Goal: Transaction & Acquisition: Purchase product/service

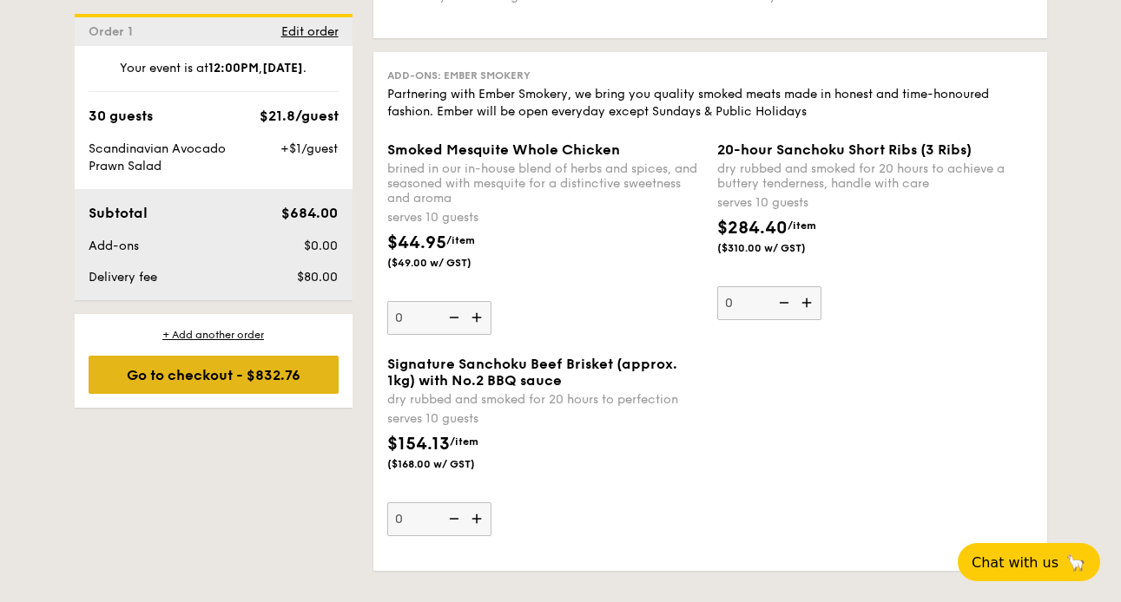
click at [309, 384] on div "Go to checkout - $832.76" at bounding box center [214, 375] width 250 height 38
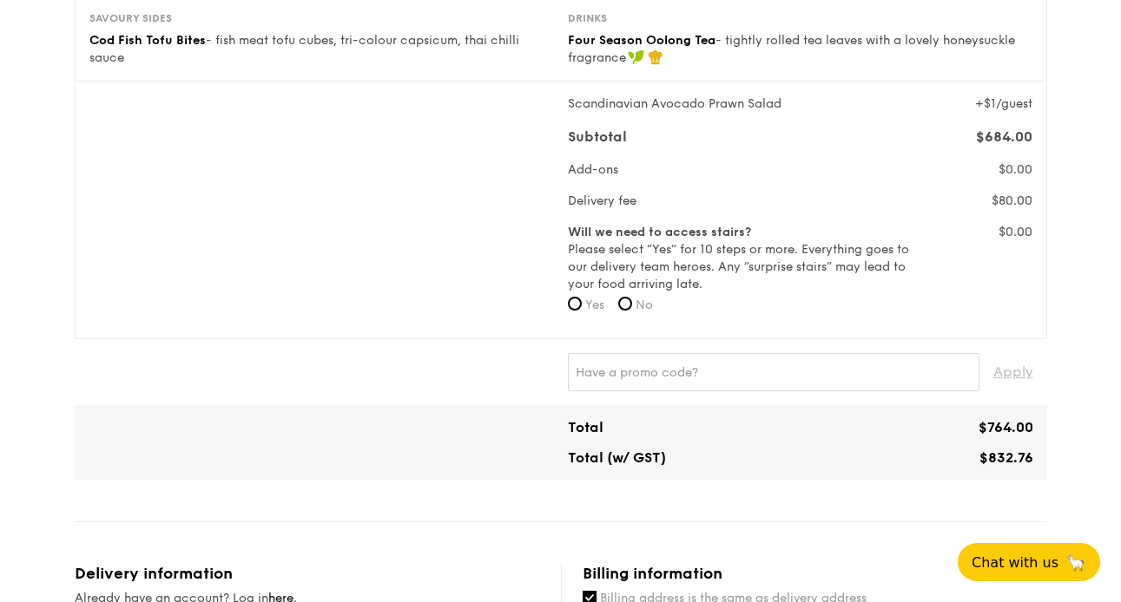
scroll to position [520, 0]
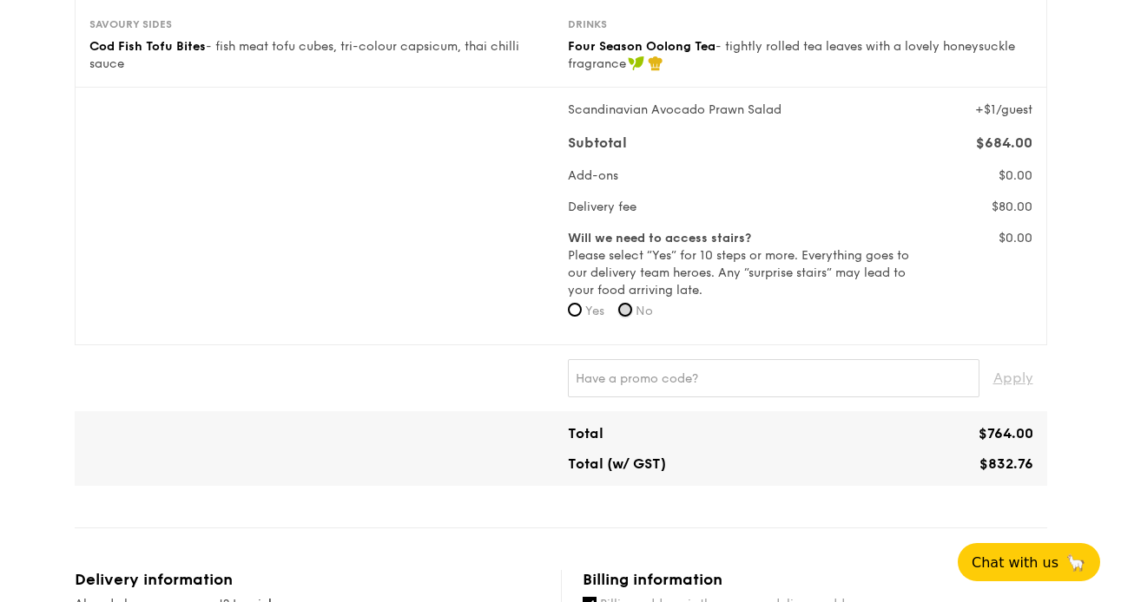
click at [630, 312] on input "No" at bounding box center [625, 310] width 14 height 14
radio input "true"
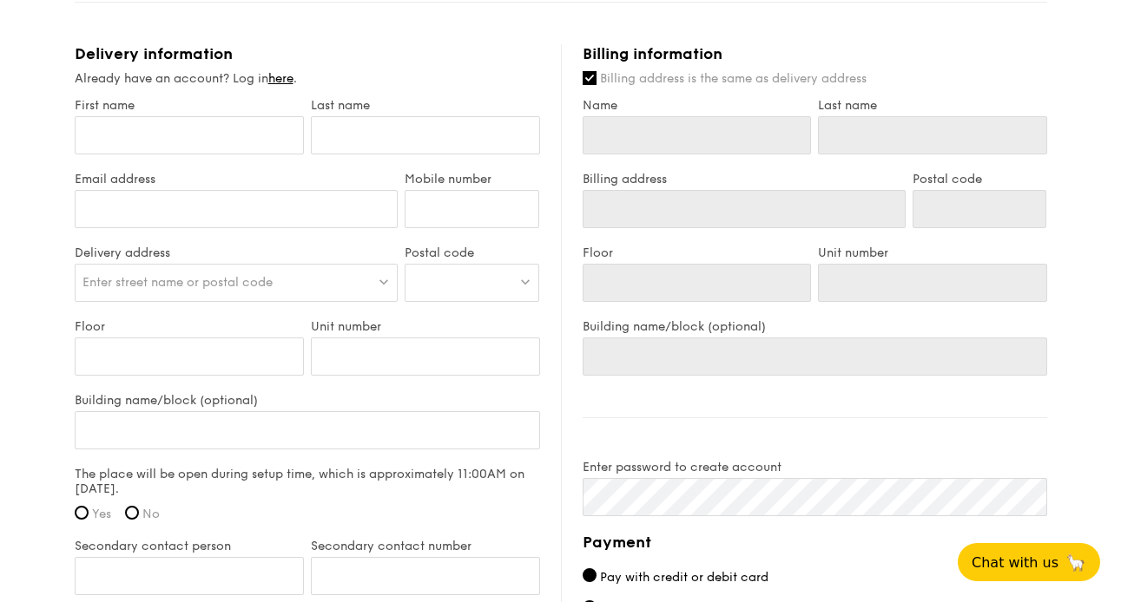
scroll to position [1048, 0]
click at [183, 127] on input "First name" at bounding box center [189, 134] width 229 height 38
type input "Y"
type input "Yo"
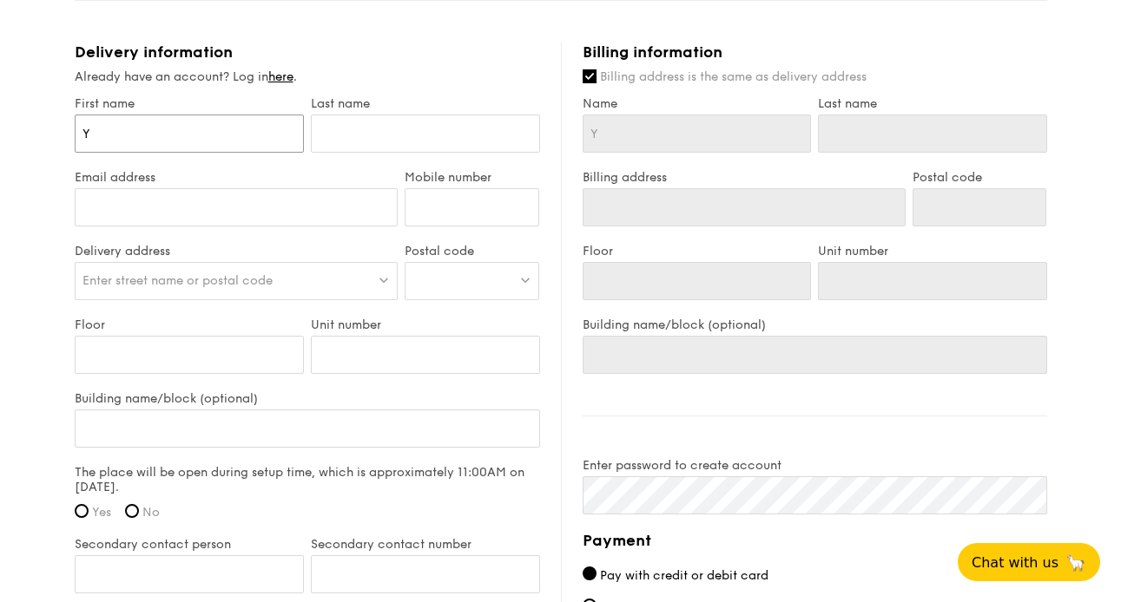
type input "Yo"
type input "Yod"
type input "Yodo"
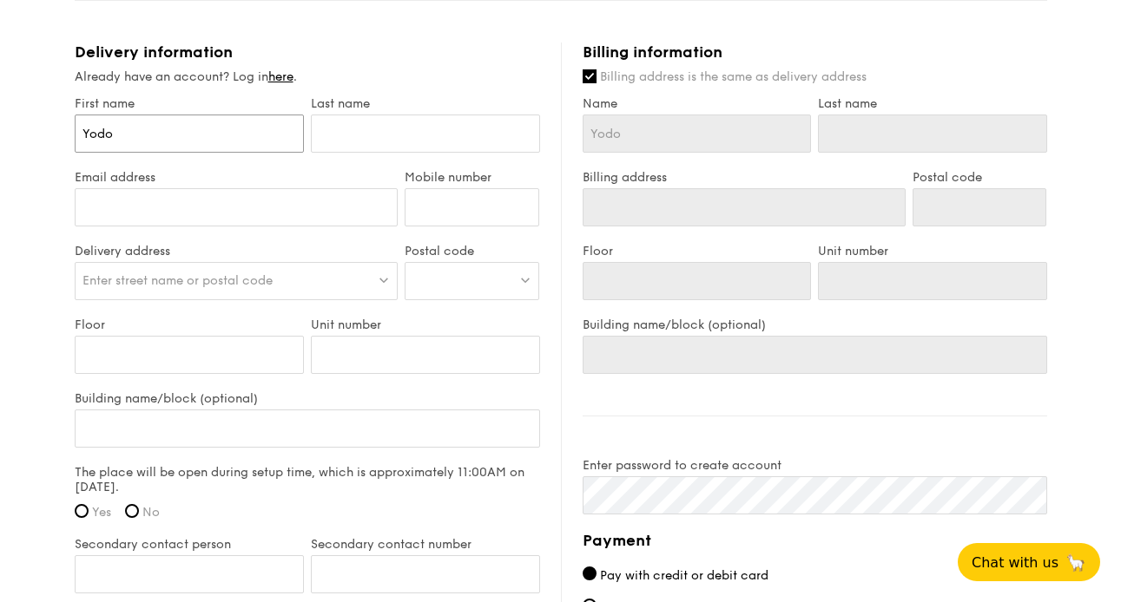
type input "Yodol"
type input "Yodoly"
type input "Yodolyn"
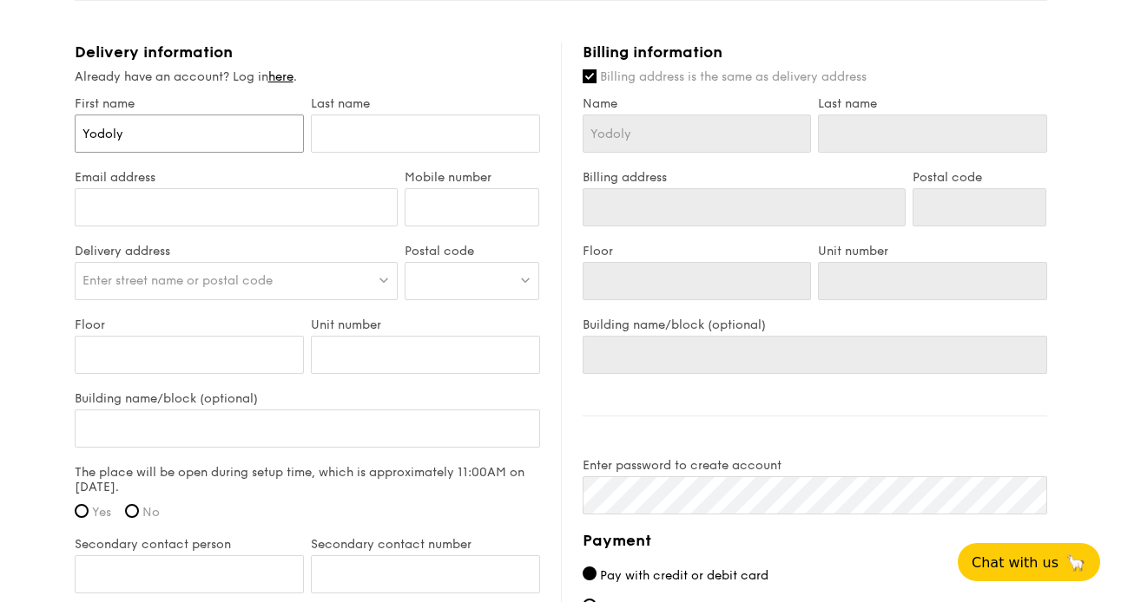
type input "Yodolyn"
type input "Y"
type input "Yo"
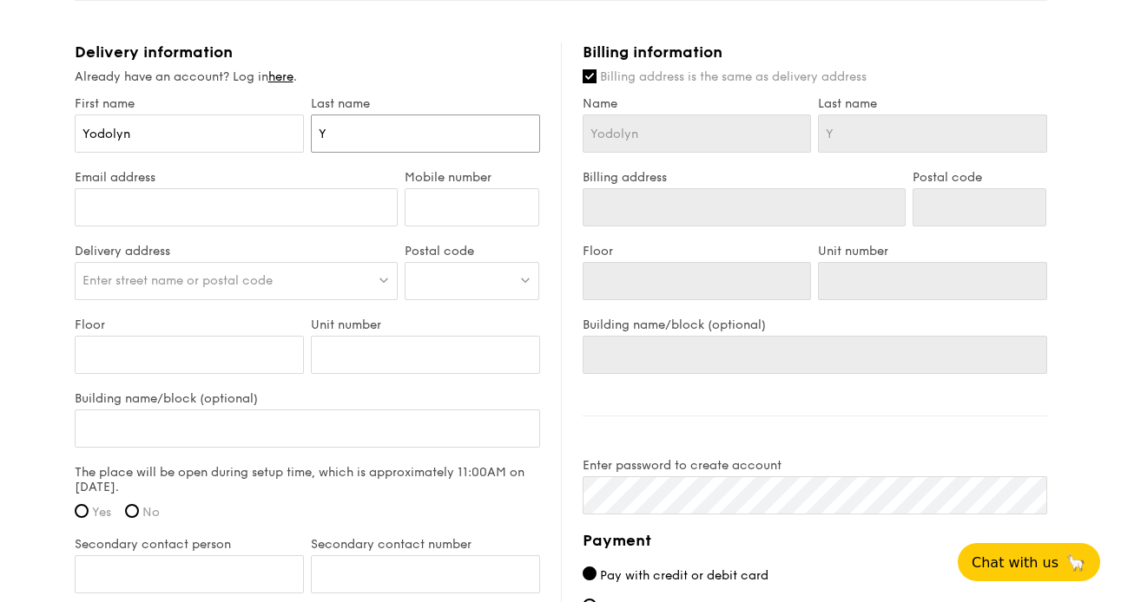
type input "Yo"
type input "Yon"
type input "[PERSON_NAME]"
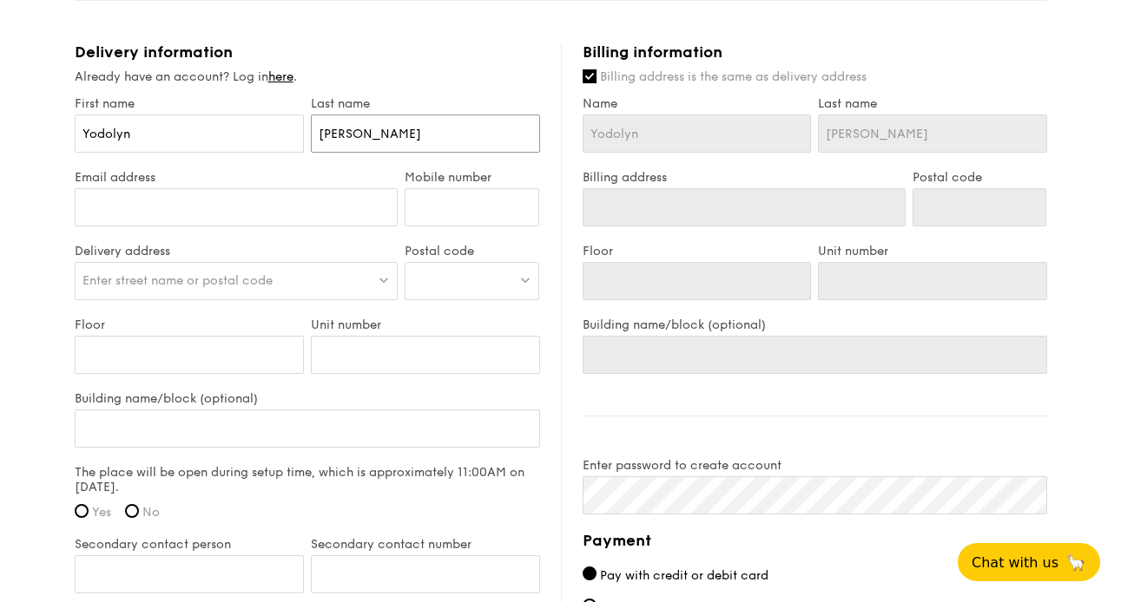
type input "[PERSON_NAME]"
click at [141, 199] on input "Email address" at bounding box center [237, 207] width 324 height 38
type input "[EMAIL_ADDRESS][DOMAIN_NAME]"
click at [429, 207] on input "Mobile number" at bounding box center [472, 207] width 135 height 38
type input "97427223"
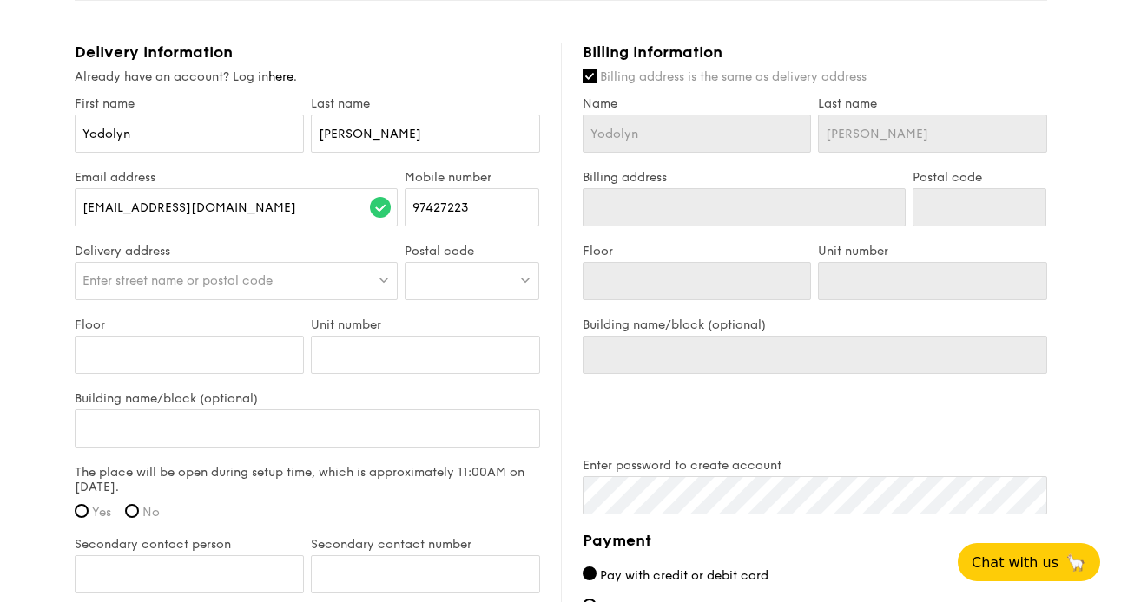
click at [285, 286] on div "Enter street name or postal code" at bounding box center [237, 281] width 324 height 38
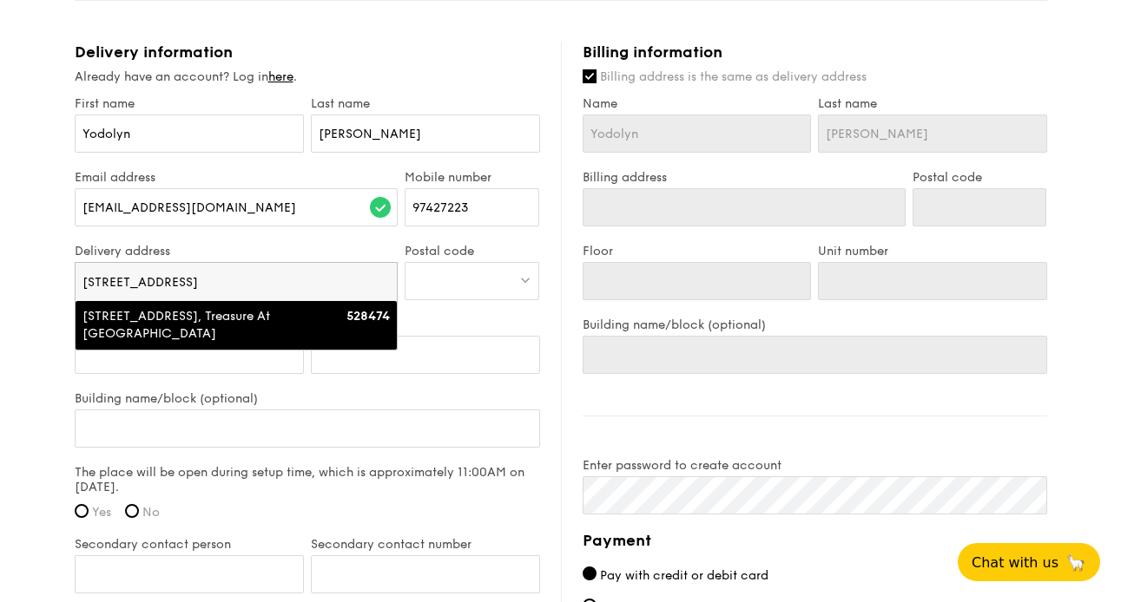
type input "[STREET_ADDRESS]"
click at [260, 324] on div "[STREET_ADDRESS], Treasure At [GEOGRAPHIC_DATA]" at bounding box center [197, 325] width 231 height 35
type input "Treasure At [GEOGRAPHIC_DATA], [STREET_ADDRESS]"
type input "528474"
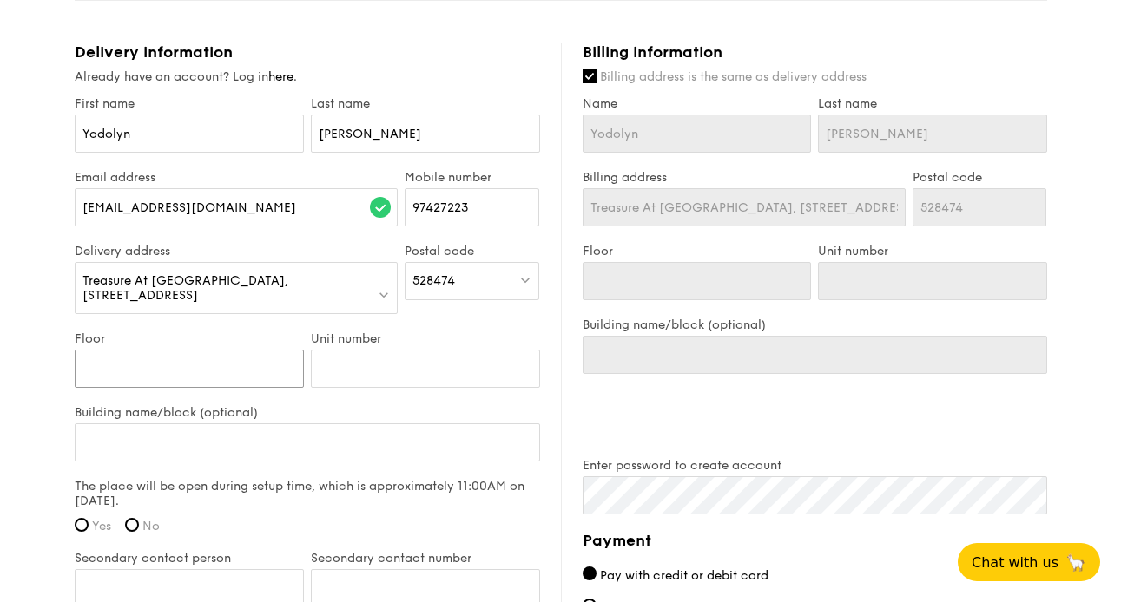
click at [248, 352] on input "Floor" at bounding box center [189, 369] width 229 height 38
type input "F"
type input "Fu"
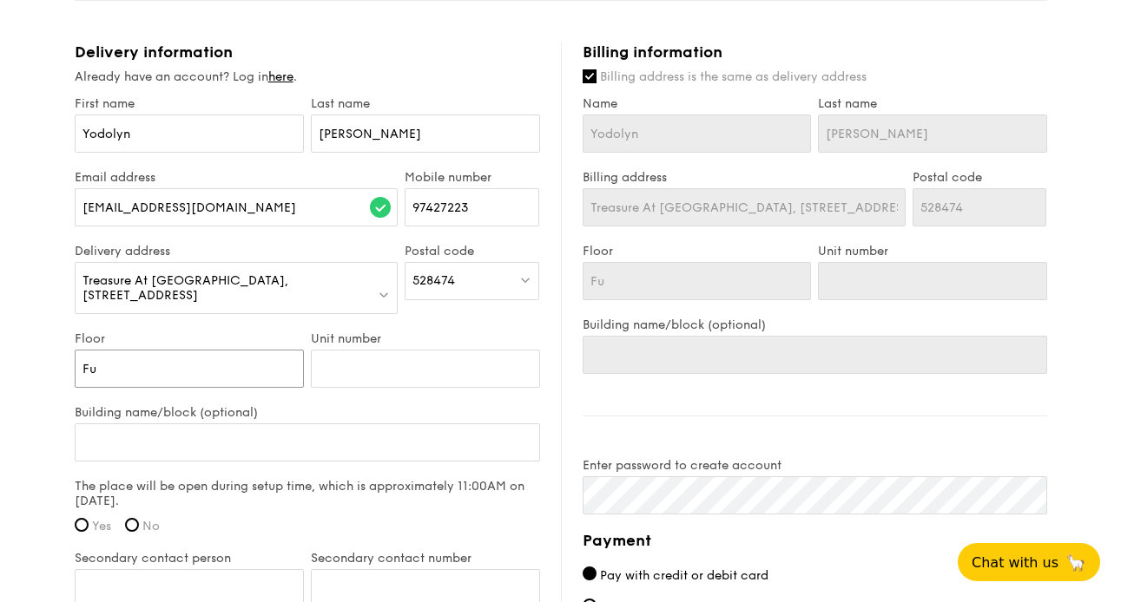
type input "Fun"
type input "Func"
type input "Funct"
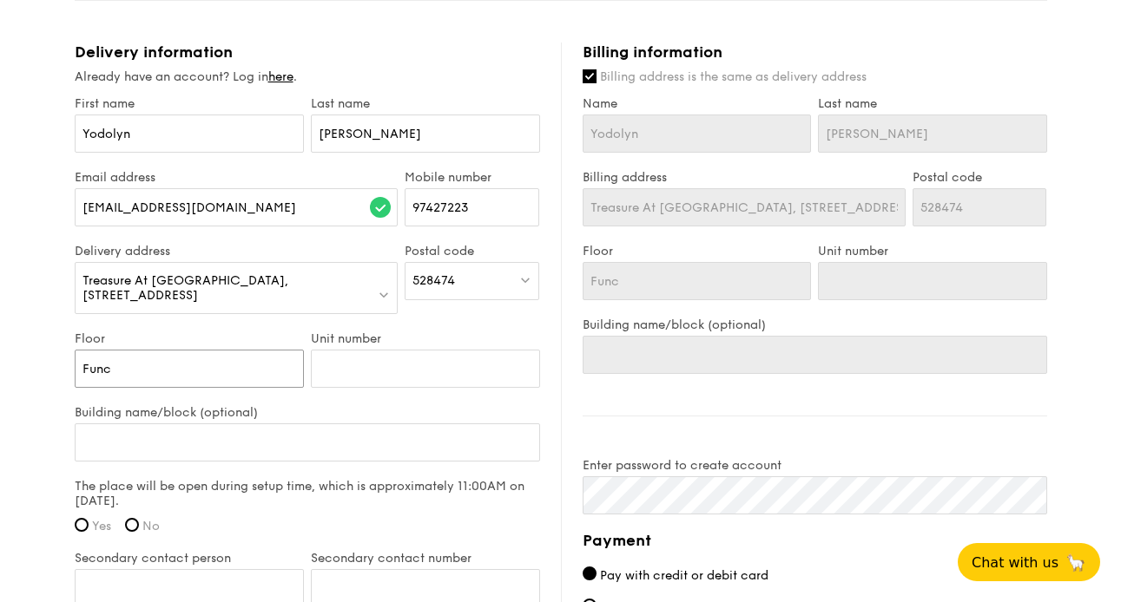
type input "Funct"
type input "Functi"
type input "Functio"
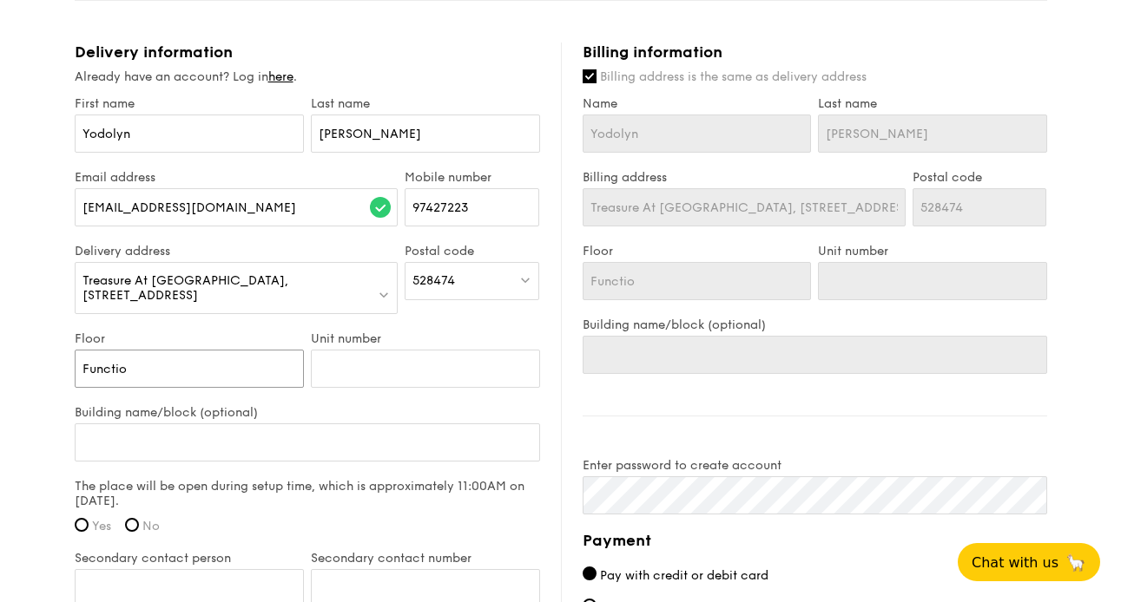
type input "Function"
type input "Function R"
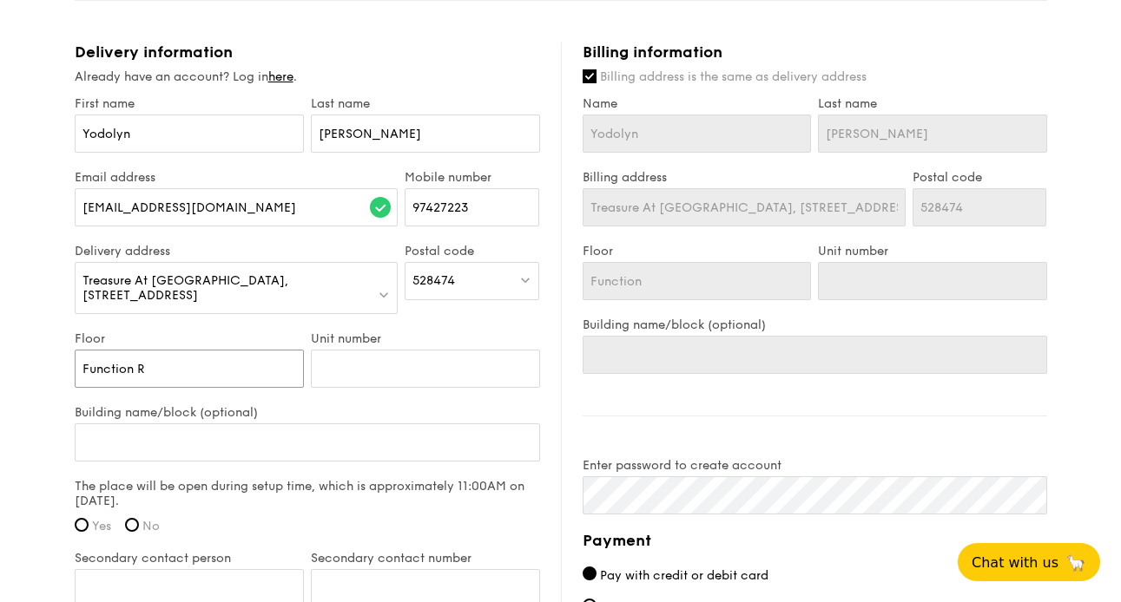
type input "Function R"
type input "Function Ro"
type input "Function Roo"
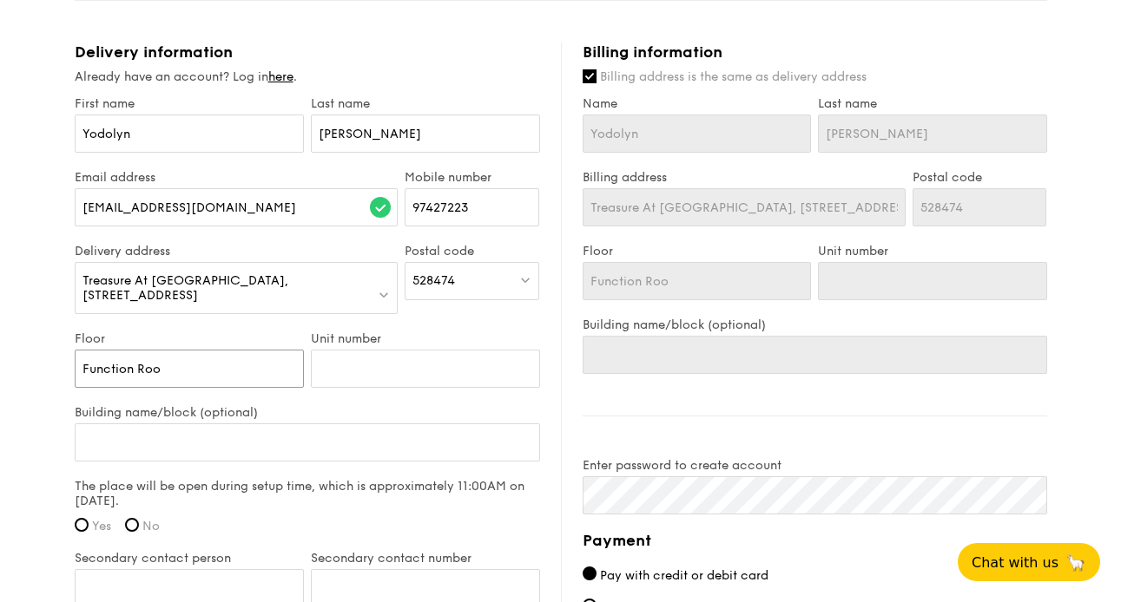
type input "Function Room"
type input "Function Room 1"
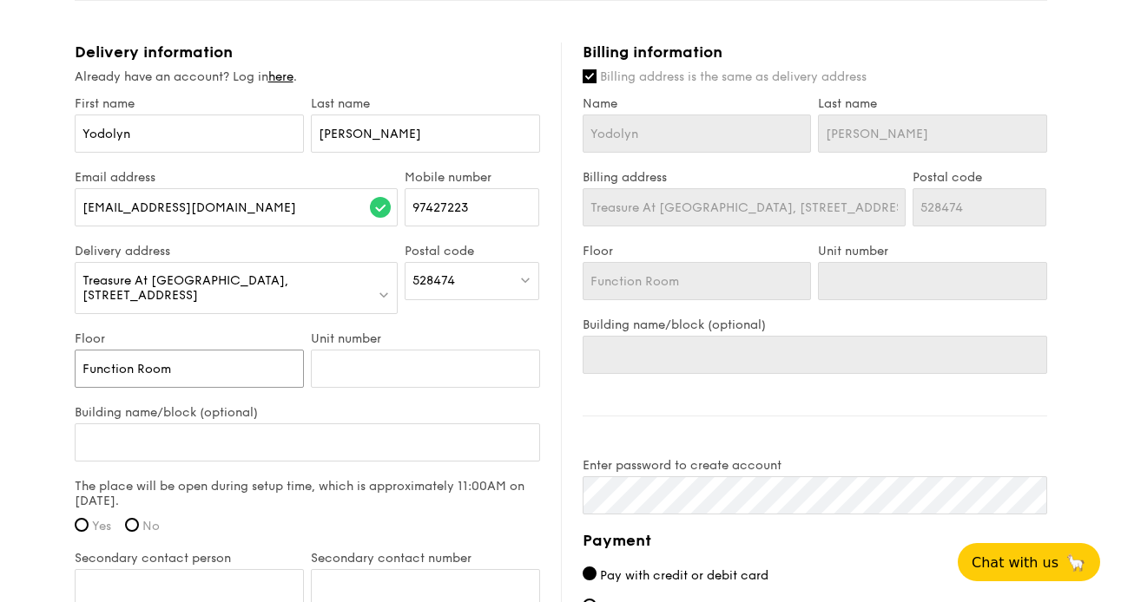
type input "Function Room 1"
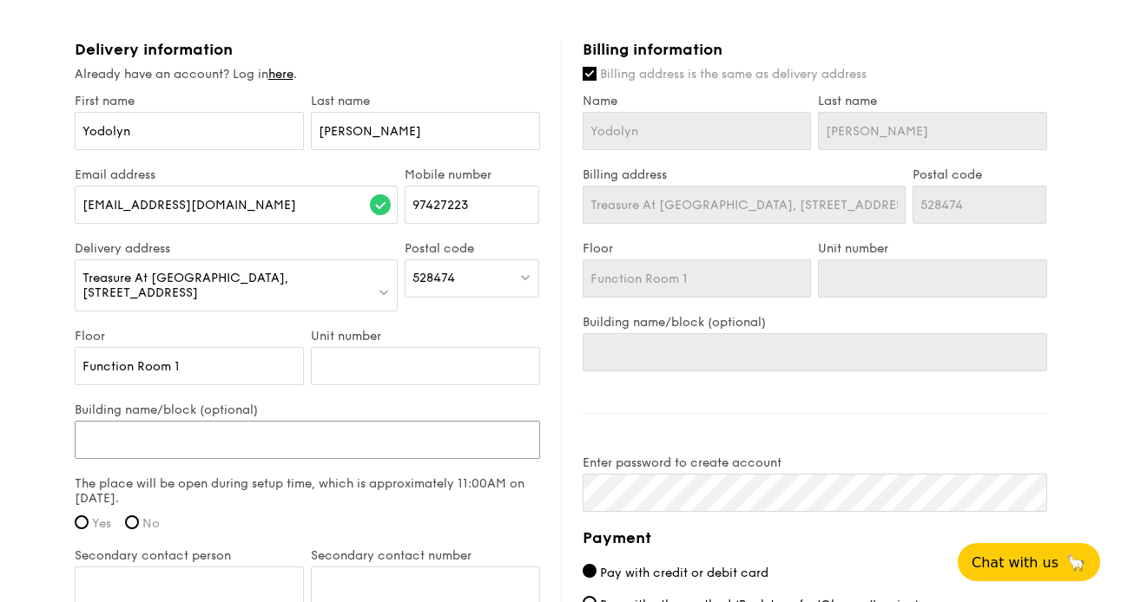
click at [273, 431] on input "Building name/block (optional)" at bounding box center [307, 440] width 465 height 38
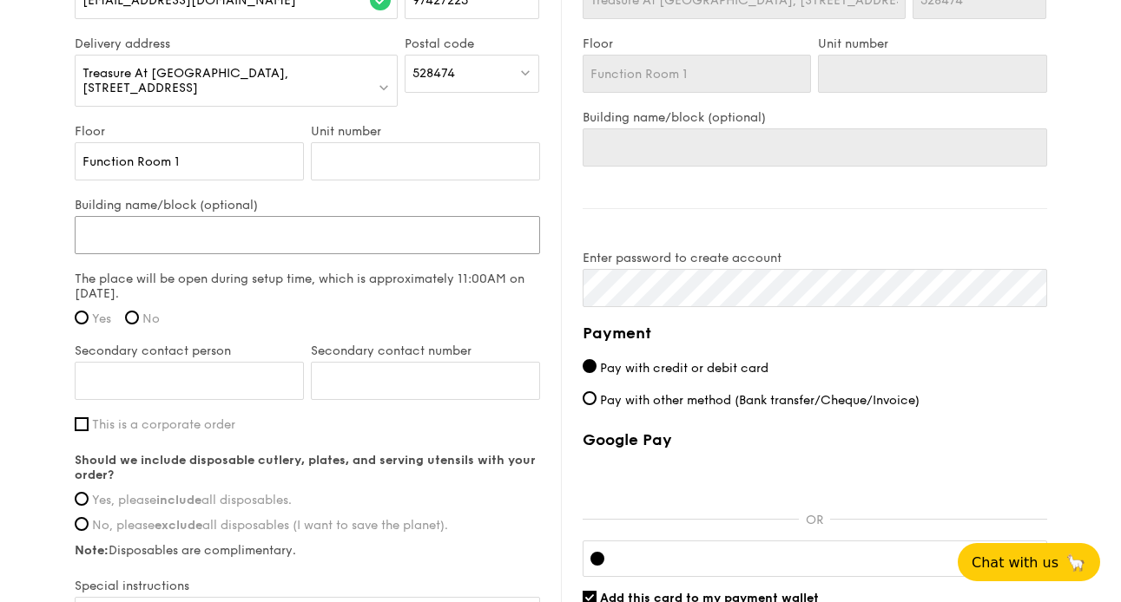
scroll to position [1257, 0]
click at [81, 309] on input "Yes" at bounding box center [82, 316] width 14 height 14
radio input "true"
click at [203, 365] on input "Secondary contact person" at bounding box center [189, 379] width 229 height 38
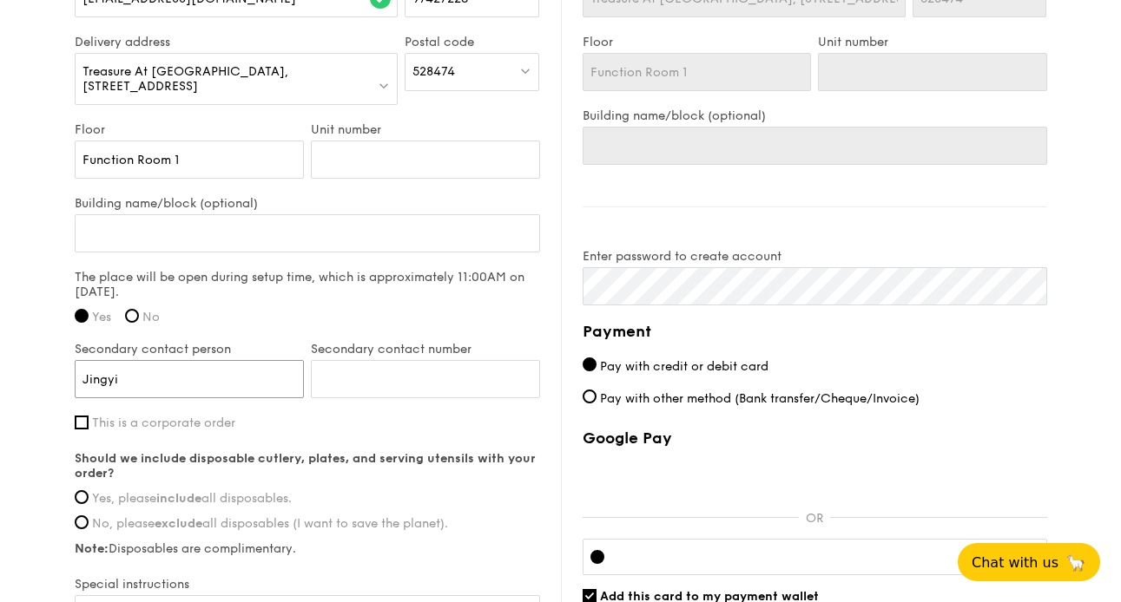
type input "Jingyi"
click at [423, 373] on input "Secondary contact number" at bounding box center [425, 379] width 229 height 38
click at [361, 370] on input "Secondary contact number" at bounding box center [425, 379] width 229 height 38
type input "82786262"
click at [352, 416] on label "This is a corporate order" at bounding box center [307, 423] width 465 height 15
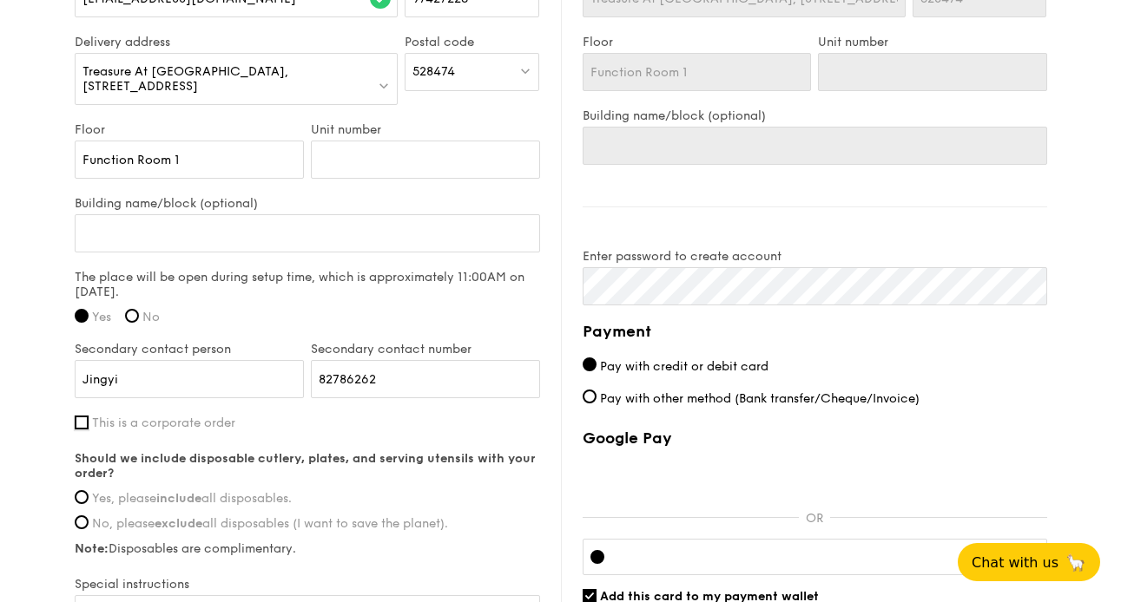
click at [89, 416] on input "This is a corporate order" at bounding box center [82, 423] width 14 height 14
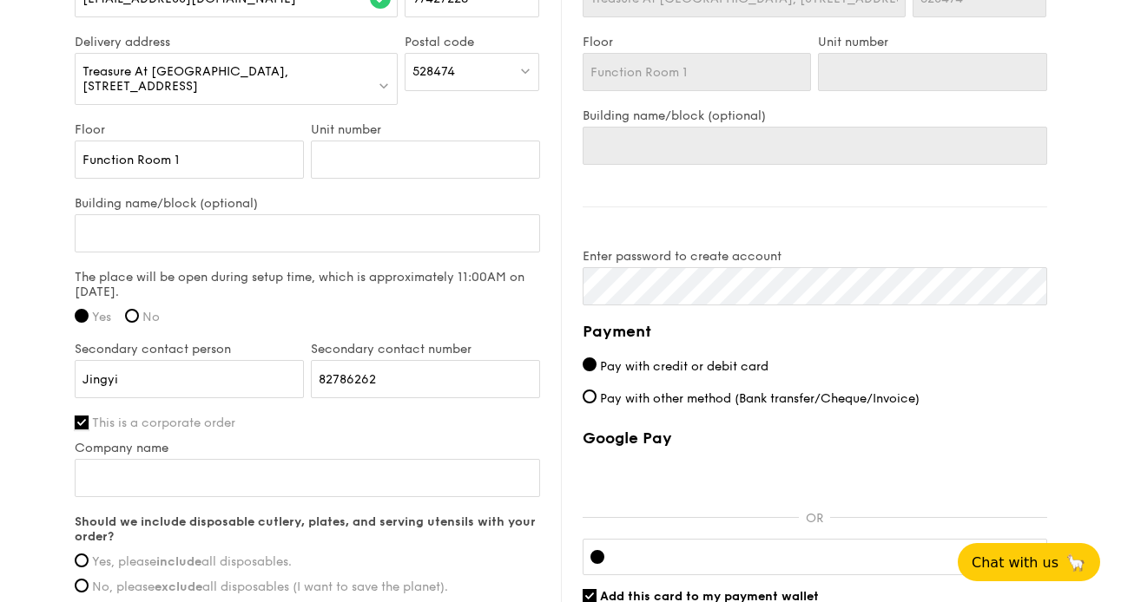
click at [87, 416] on input "This is a corporate order" at bounding box center [82, 423] width 14 height 14
checkbox input "false"
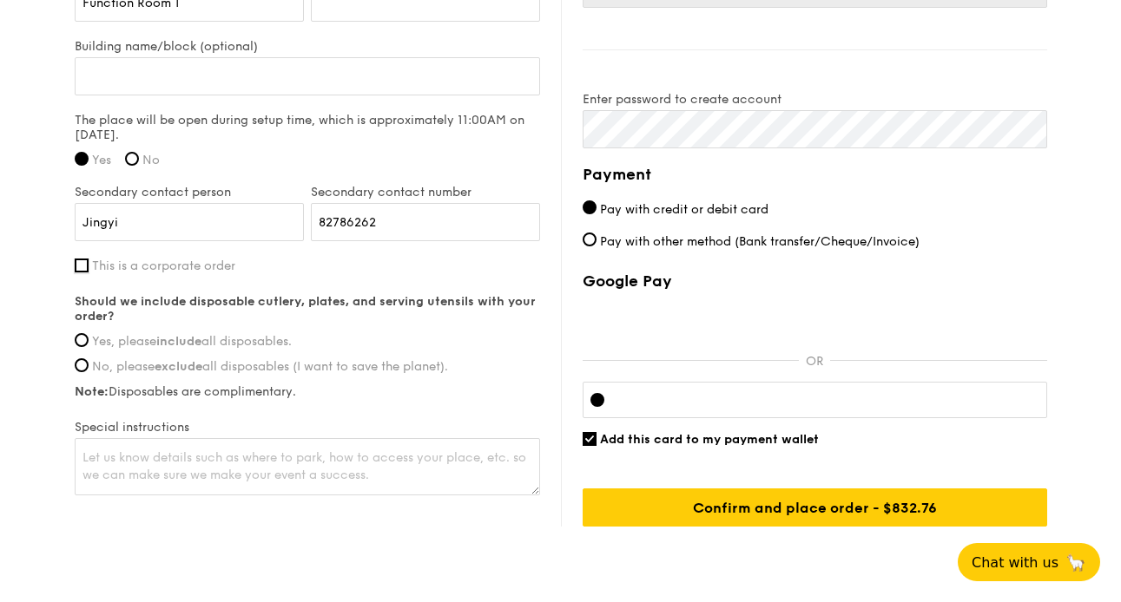
scroll to position [1418, 0]
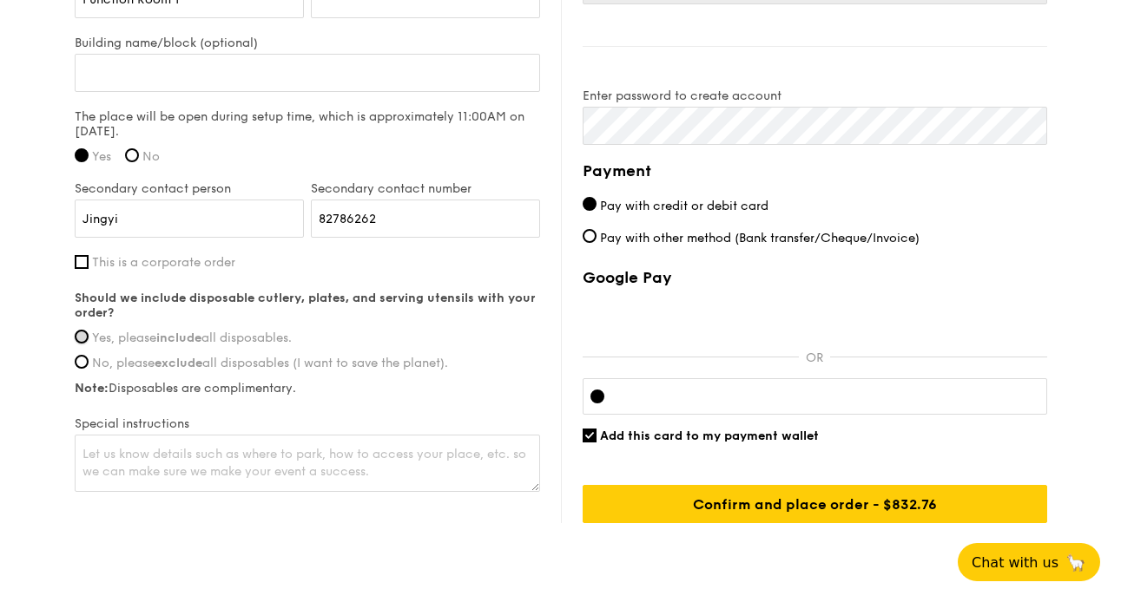
click at [82, 330] on input "Yes, please include all disposables." at bounding box center [82, 337] width 14 height 14
radio input "true"
click at [227, 438] on textarea at bounding box center [307, 463] width 465 height 57
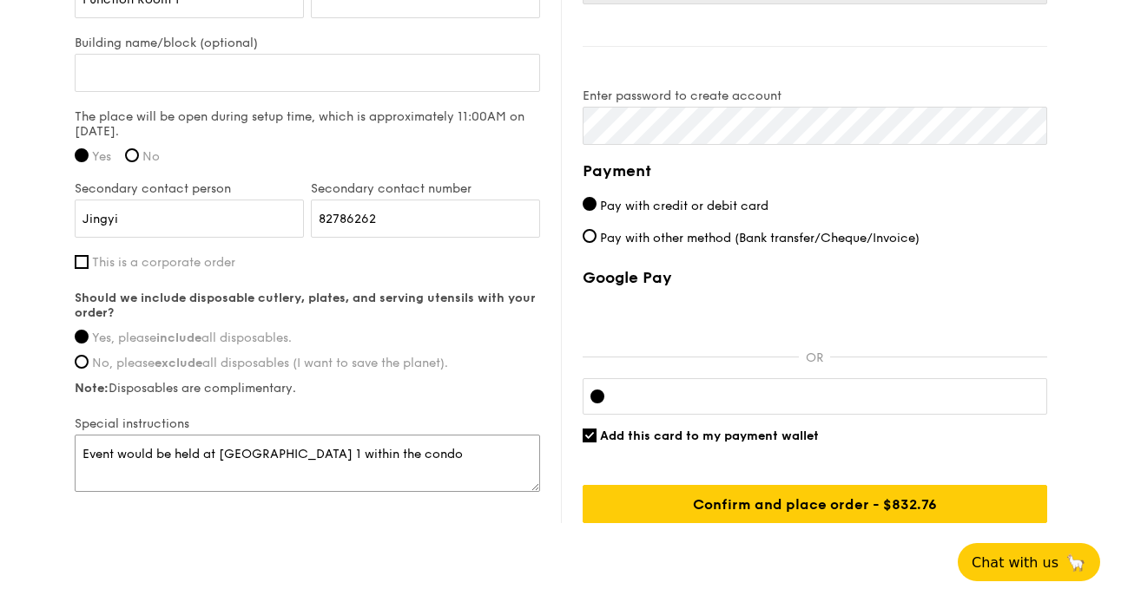
type textarea "Event would be held at [GEOGRAPHIC_DATA] 1 within the condo"
click at [691, 80] on div "Billing information Billing address is the same as delivery address Name [PERSO…" at bounding box center [804, 98] width 486 height 851
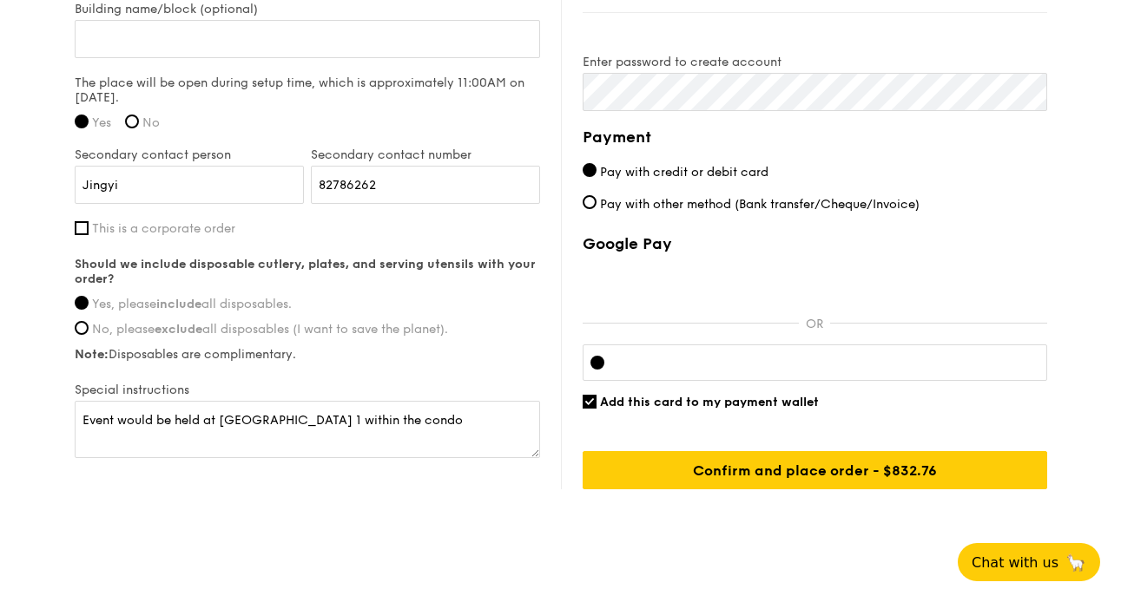
scroll to position [1476, 0]
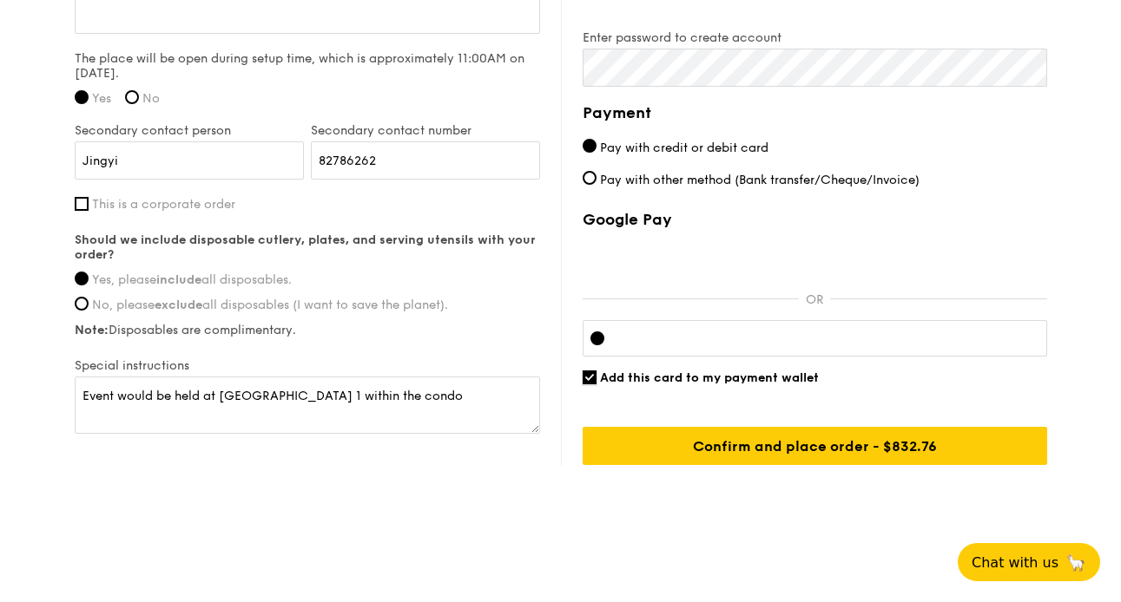
click at [589, 375] on input "Add this card to my payment wallet" at bounding box center [589, 378] width 14 height 14
checkbox input "false"
click at [639, 344] on iframe at bounding box center [828, 339] width 421 height 14
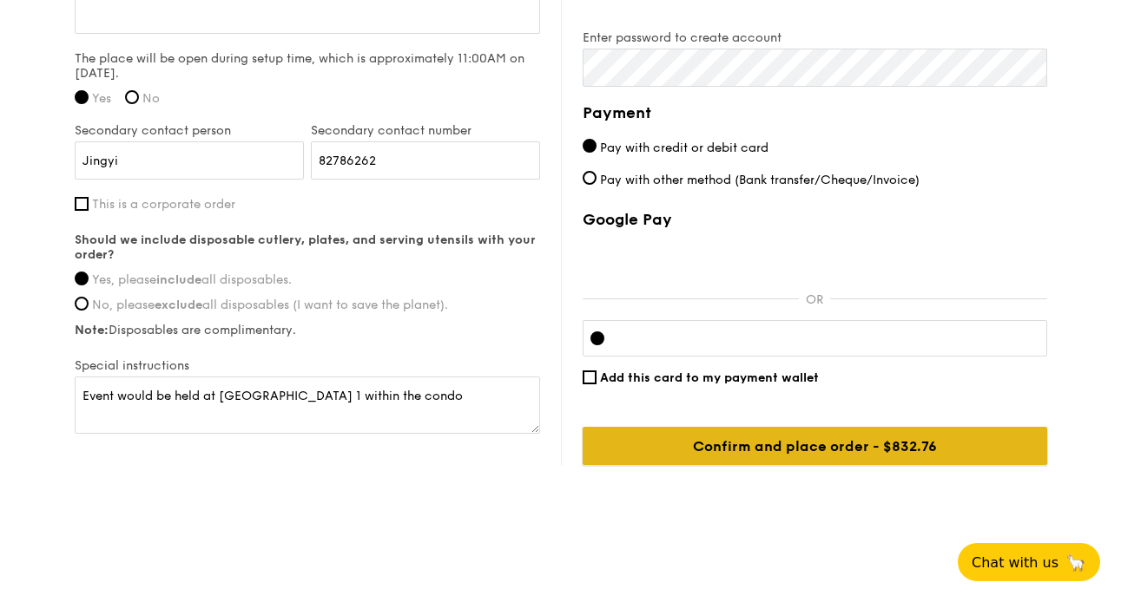
click at [968, 456] on input "Confirm and place order - $832.76" at bounding box center [814, 446] width 464 height 38
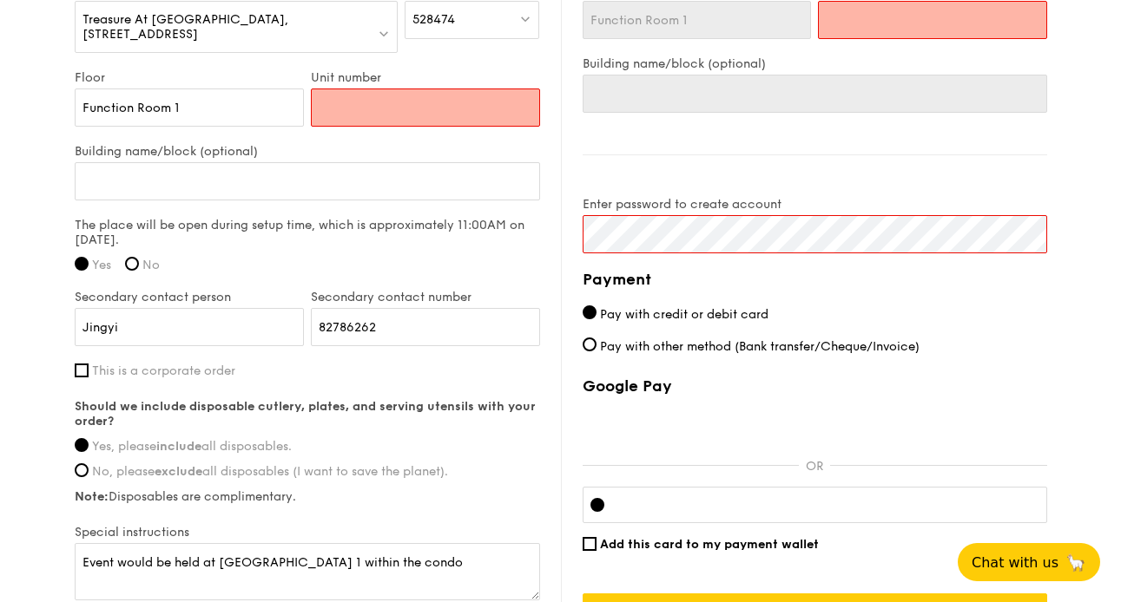
scroll to position [1308, 0]
type input "N"
type input "NA"
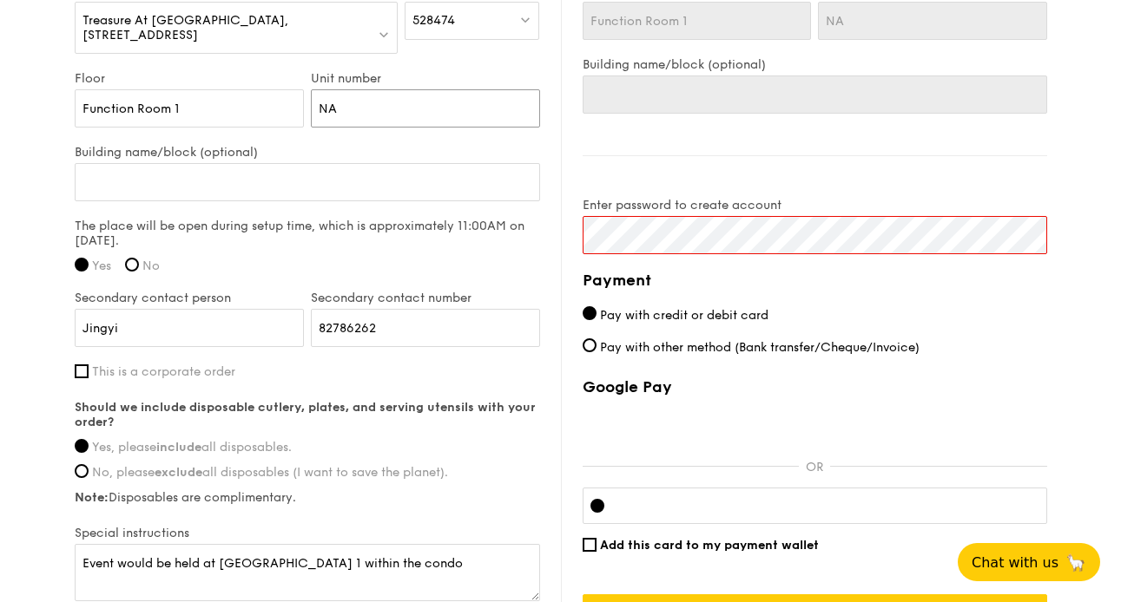
type input "NA"
click at [583, 168] on div "Billing information Billing address is the same as delivery address Name [PERSO…" at bounding box center [804, 207] width 486 height 851
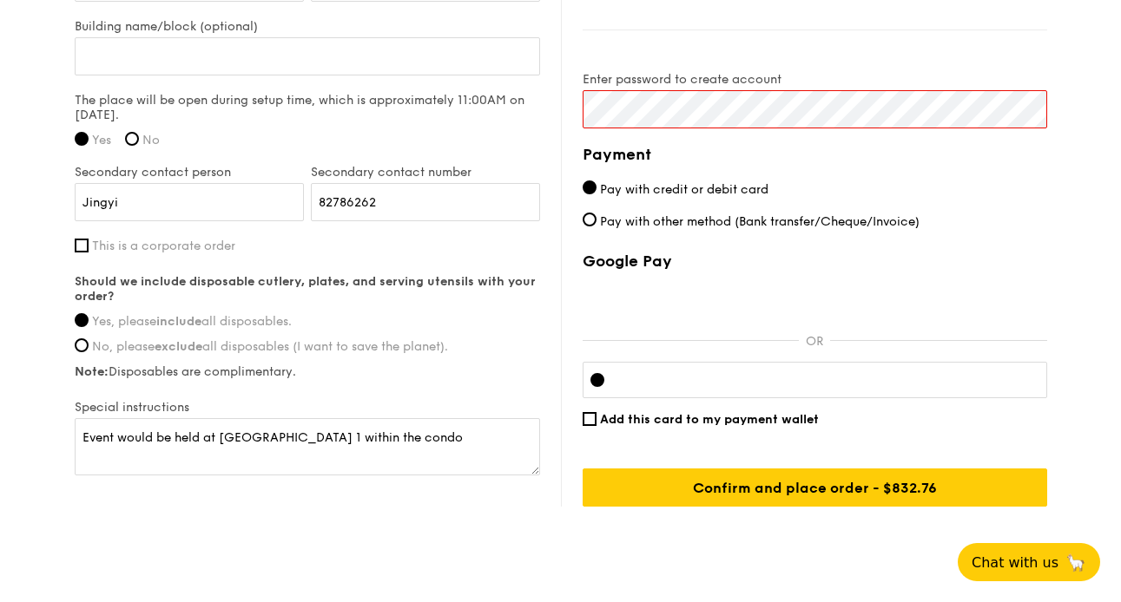
scroll to position [1449, 0]
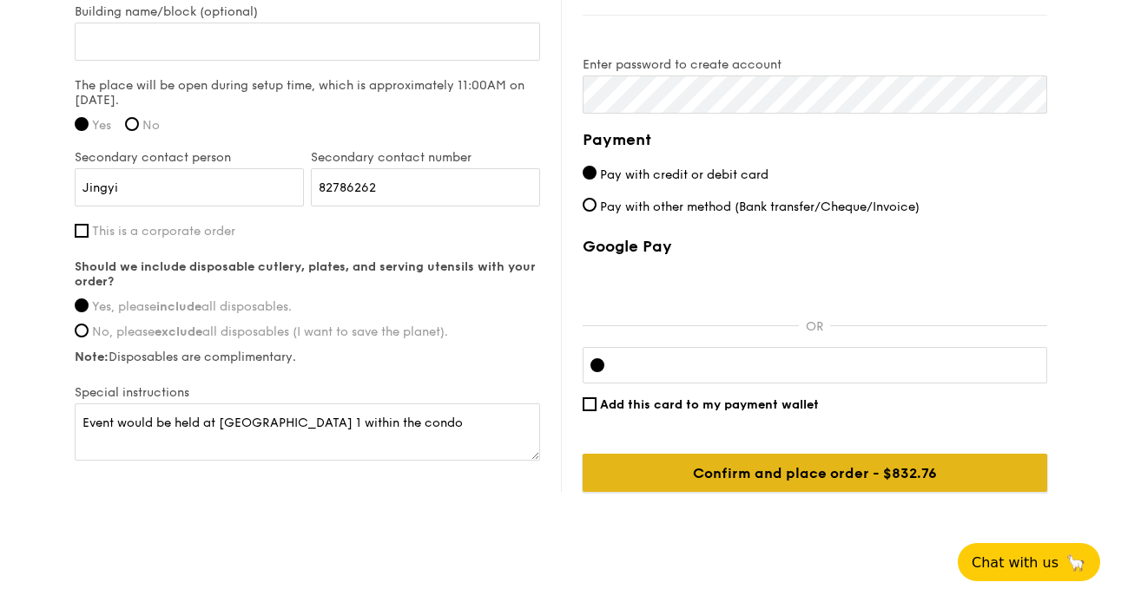
click at [983, 480] on input "Confirm and place order - $832.76" at bounding box center [814, 473] width 464 height 38
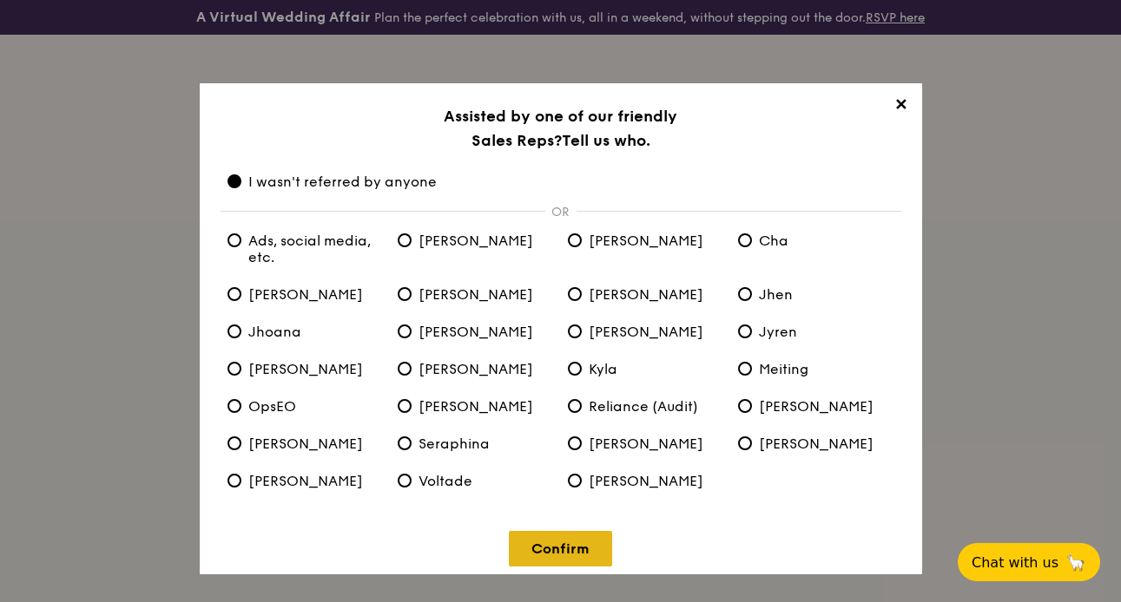
click at [597, 545] on link "Confirm" at bounding box center [560, 549] width 103 height 36
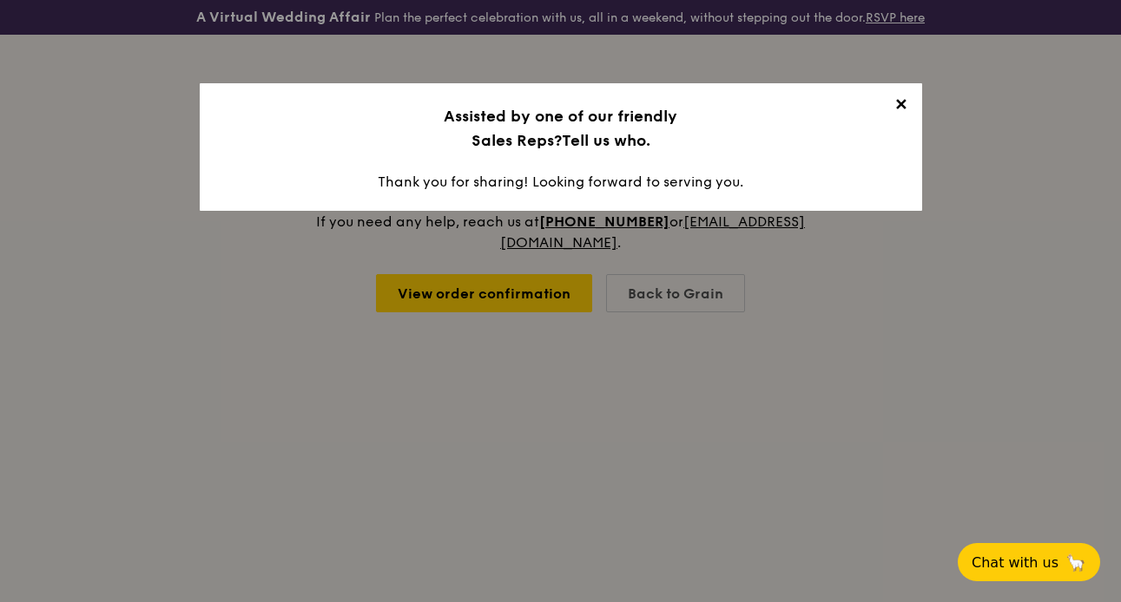
click at [898, 103] on span "✕" at bounding box center [901, 107] width 24 height 24
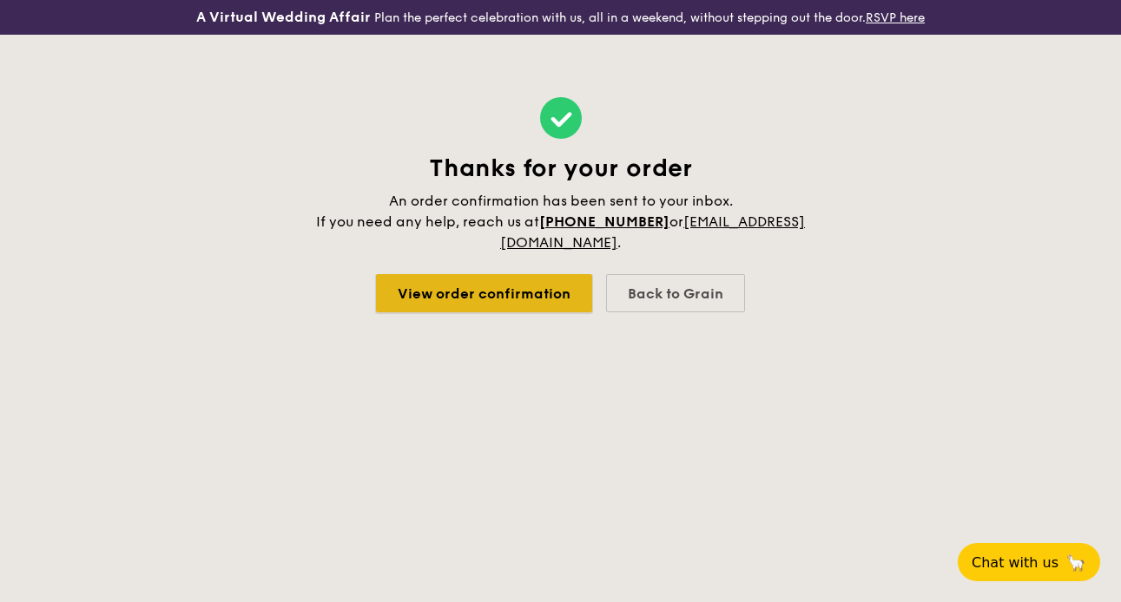
click at [524, 306] on link "View order confirmation" at bounding box center [484, 293] width 216 height 38
